Goal: Task Accomplishment & Management: Use online tool/utility

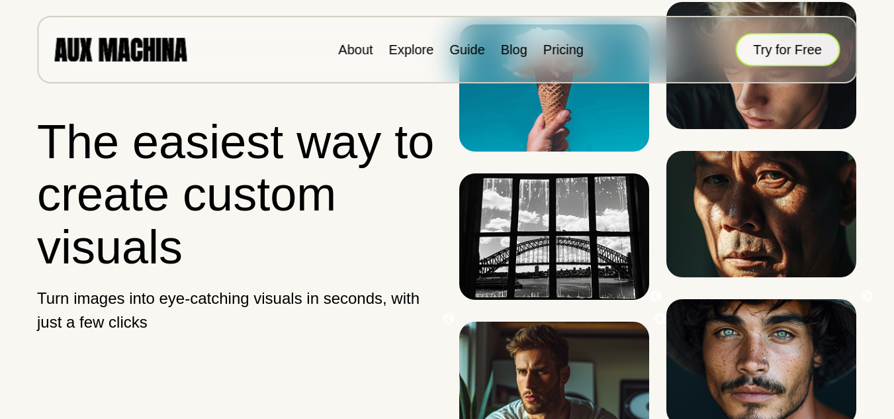
click at [808, 56] on button "Try for Free" at bounding box center [787, 49] width 105 height 33
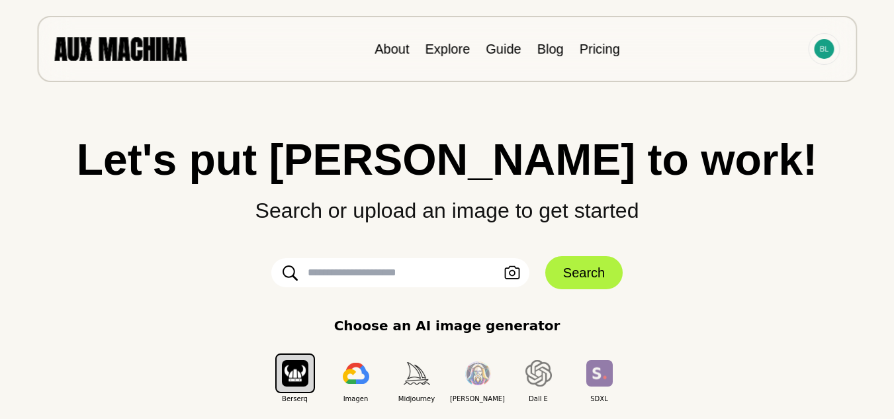
click at [677, 324] on div "Choose an AI image generator Berserq Imagen Midjourney [PERSON_NAME] E SDXL" at bounding box center [446, 360] width 841 height 88
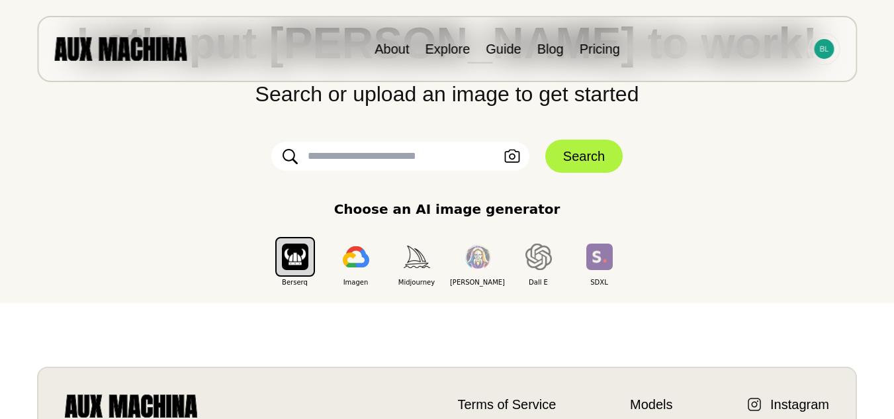
scroll to position [106, 0]
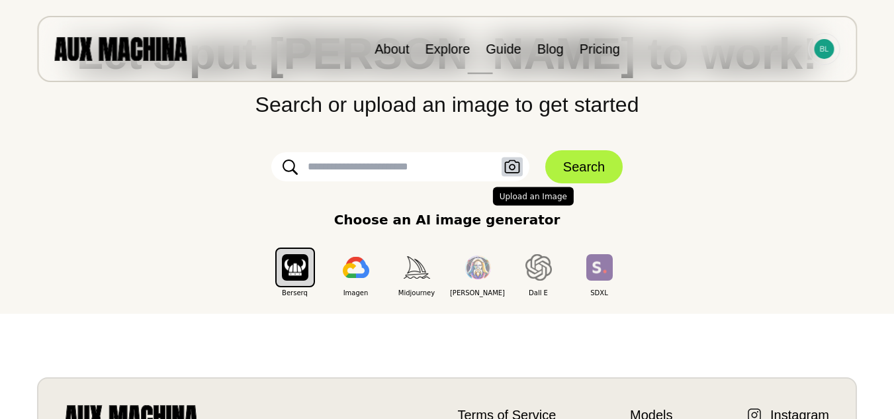
click at [513, 171] on icon "button" at bounding box center [512, 167] width 16 height 14
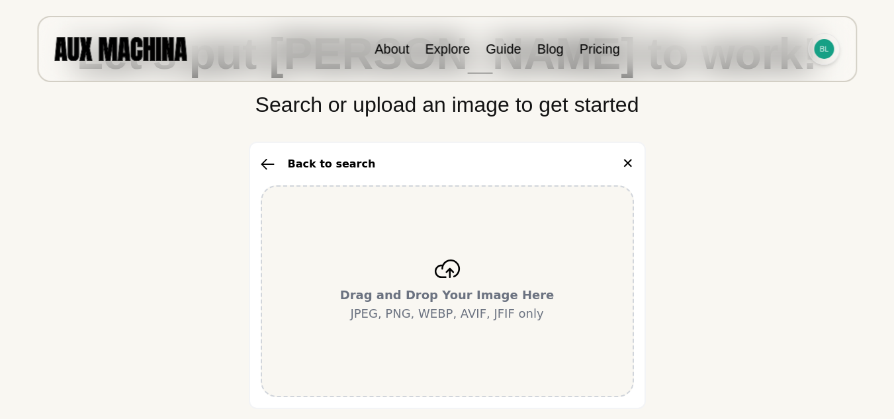
click at [822, 45] on img at bounding box center [824, 49] width 20 height 20
click at [732, 105] on li "Sign out" at bounding box center [774, 108] width 132 height 29
